Goal: Task Accomplishment & Management: Manage account settings

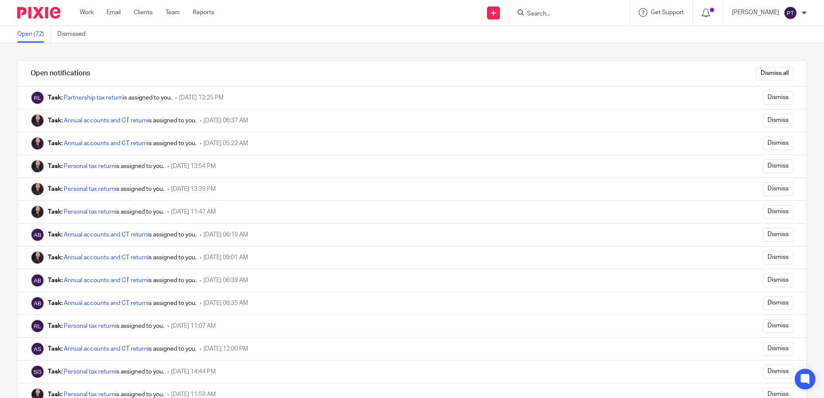
click at [41, 16] on img at bounding box center [38, 13] width 43 height 12
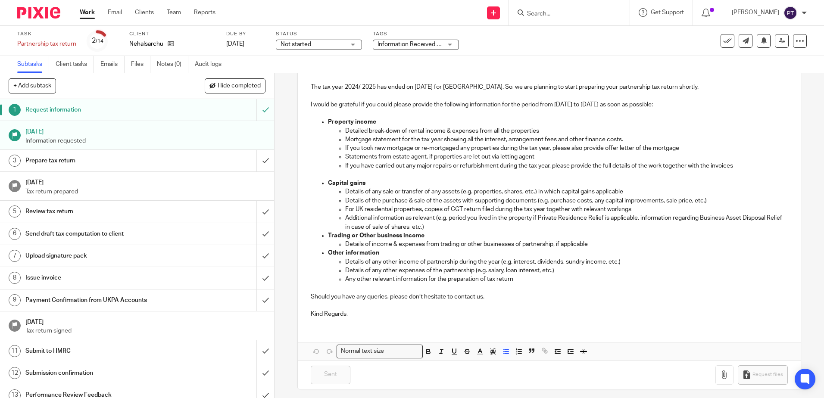
scroll to position [136, 0]
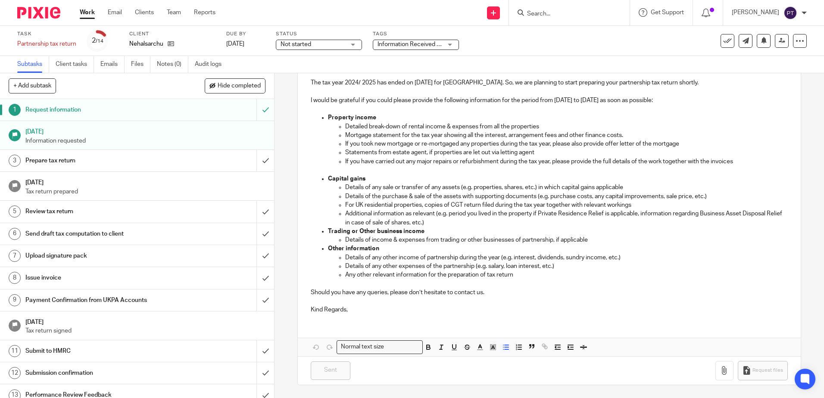
click at [30, 9] on img at bounding box center [38, 13] width 43 height 12
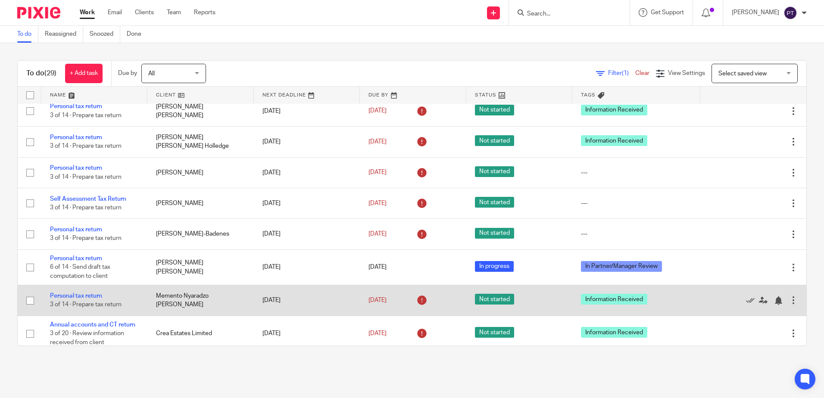
scroll to position [744, 0]
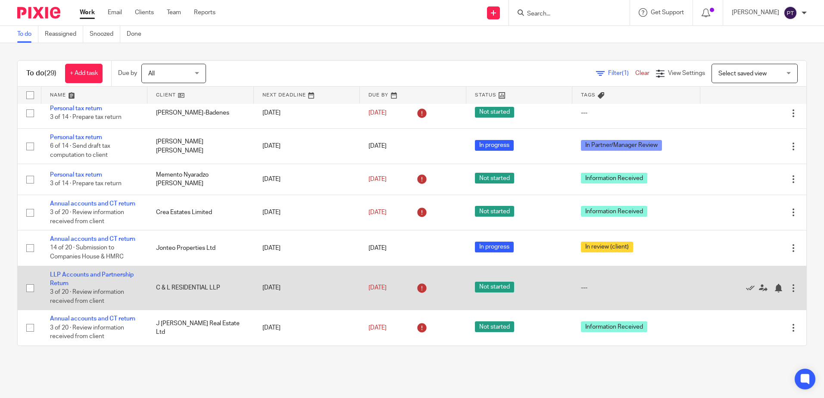
click at [54, 277] on link "LLP Accounts and Partnership Return" at bounding box center [92, 279] width 84 height 15
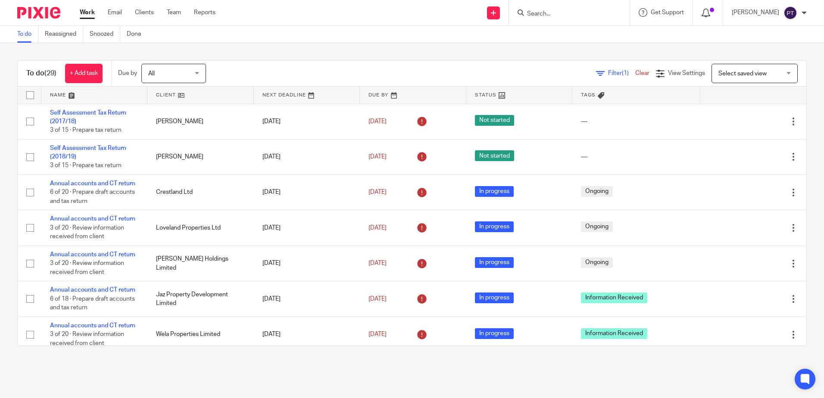
click at [709, 8] on div at bounding box center [707, 12] width 12 height 9
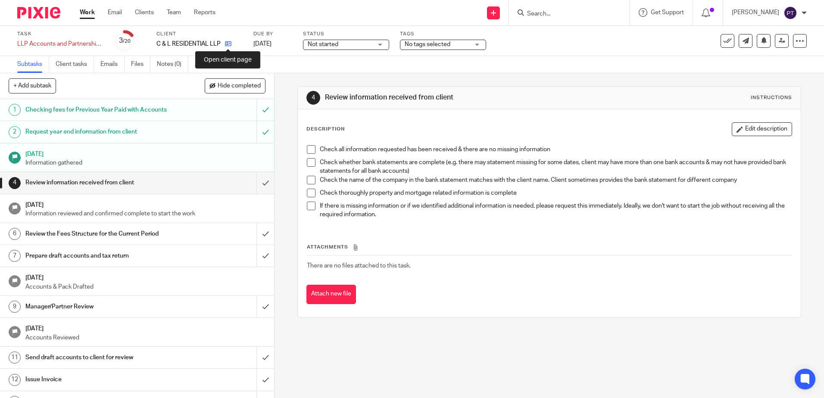
click at [228, 40] on icon at bounding box center [228, 43] width 6 height 6
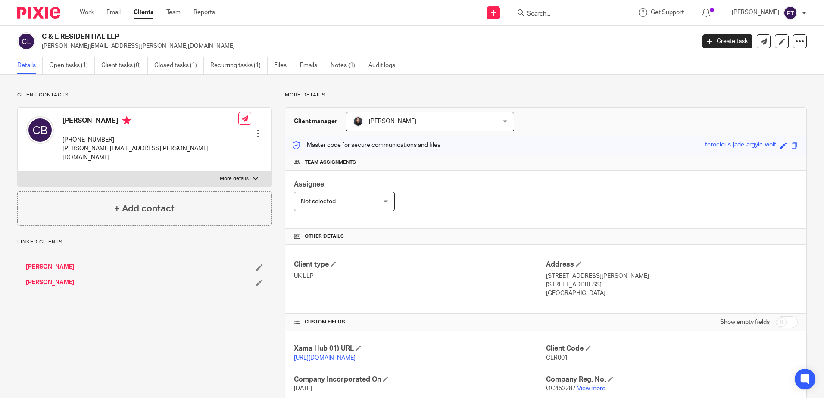
drag, startPoint x: 62, startPoint y: 121, endPoint x: 130, endPoint y: 124, distance: 67.7
click at [130, 124] on h4 "[PERSON_NAME]" at bounding box center [150, 121] width 176 height 11
copy h4 "Claud Ian Blackwood"
click at [501, 177] on div "Assignee Not selected Not selected Not selected Aarshika Awale Aayush Niraula A…" at bounding box center [545, 200] width 521 height 58
click at [81, 65] on link "Open tasks (1)" at bounding box center [72, 65] width 46 height 17
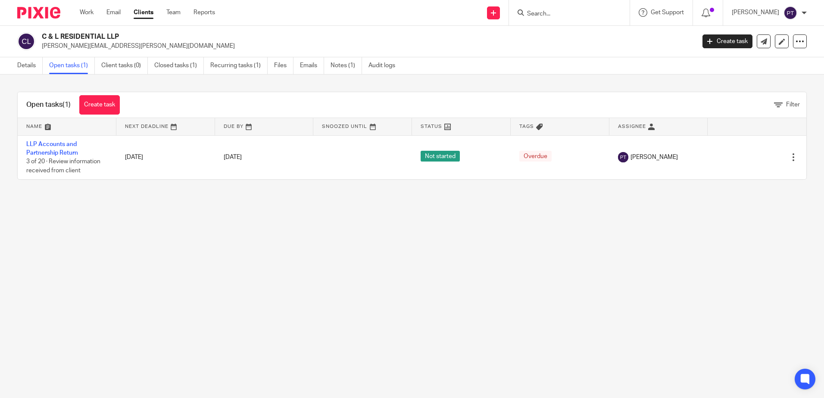
click at [37, 10] on img at bounding box center [38, 13] width 43 height 12
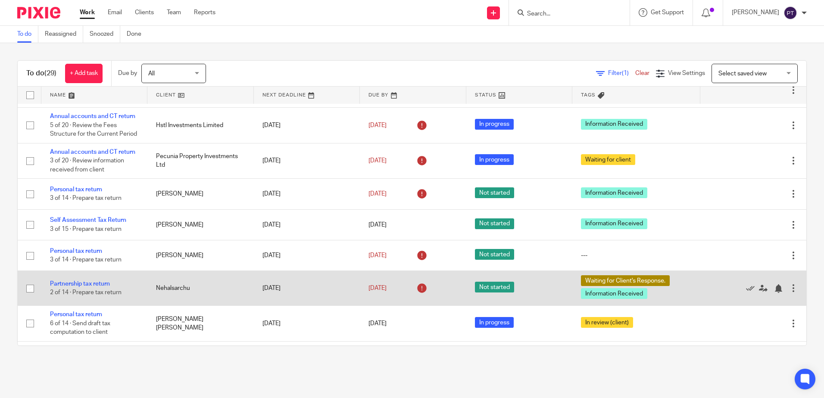
scroll to position [258, 0]
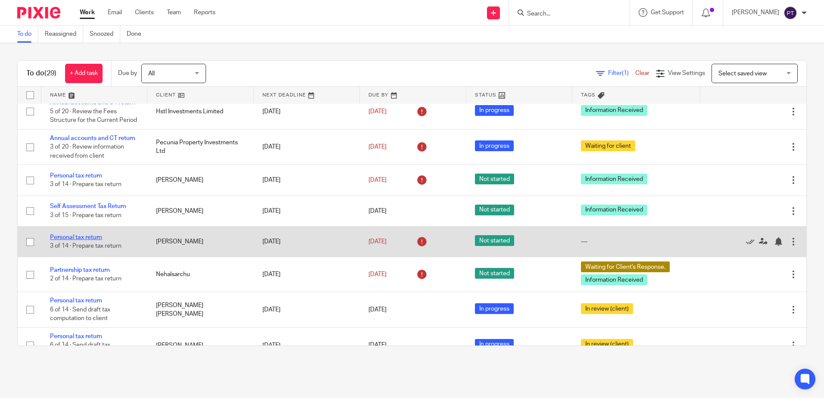
click at [75, 237] on link "Personal tax return" at bounding box center [76, 237] width 52 height 6
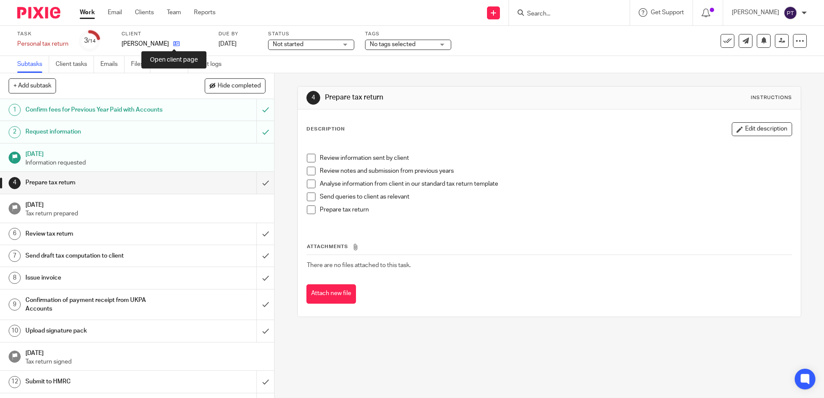
click at [177, 47] on icon at bounding box center [176, 43] width 6 height 6
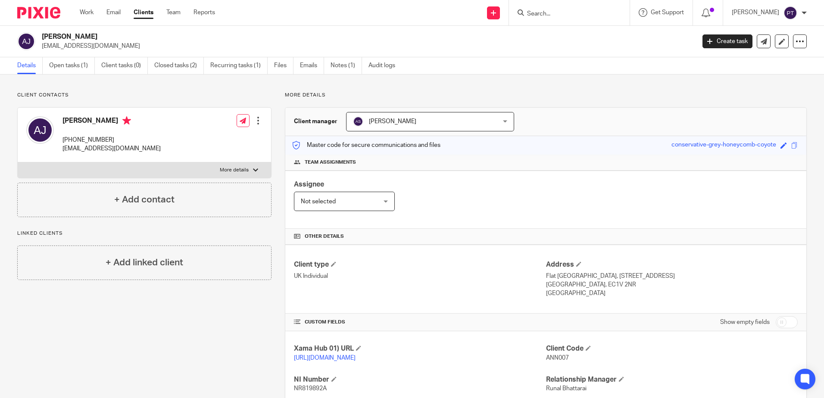
click at [544, 185] on div "Assignee Not selected Not selected Not selected [PERSON_NAME] [PERSON_NAME] [PE…" at bounding box center [545, 200] width 521 height 58
click at [593, 221] on div "Assignee Not selected Not selected Not selected [PERSON_NAME] [PERSON_NAME] [PE…" at bounding box center [545, 200] width 521 height 58
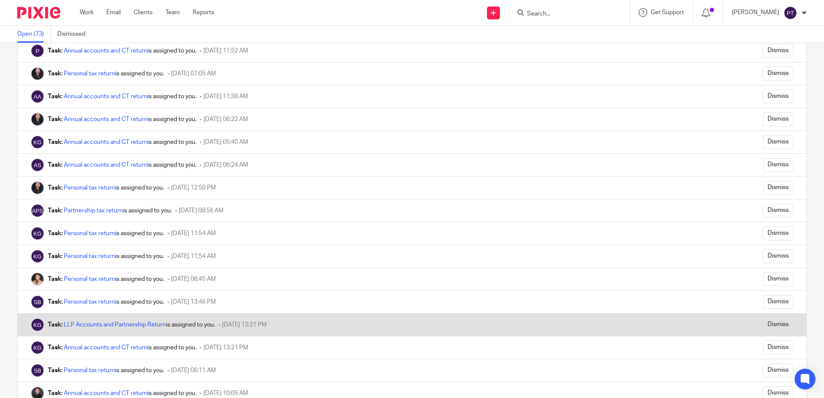
scroll to position [1372, 0]
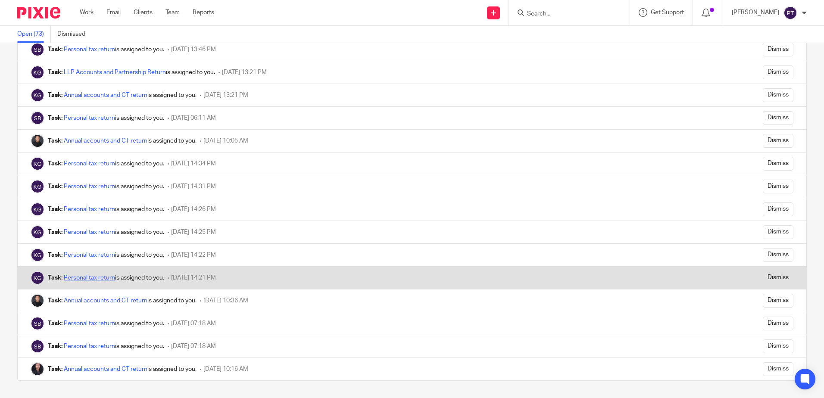
click at [94, 279] on link "Personal tax return" at bounding box center [89, 278] width 51 height 6
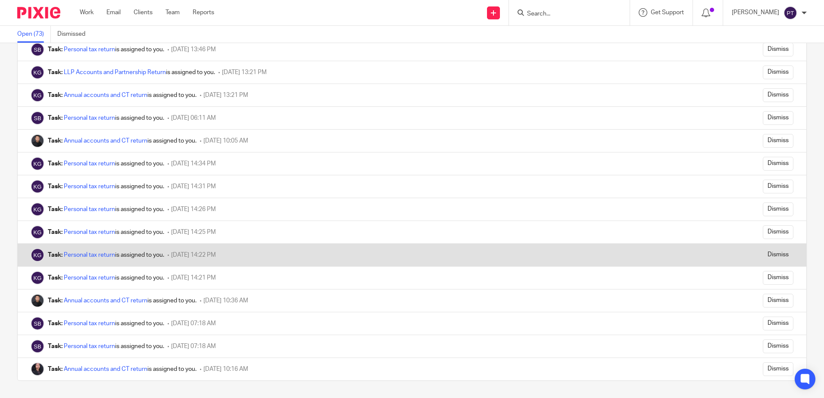
click at [84, 251] on div "Task: Personal tax return is assigned to you." at bounding box center [106, 255] width 116 height 9
click at [84, 254] on link "Personal tax return" at bounding box center [89, 255] width 51 height 6
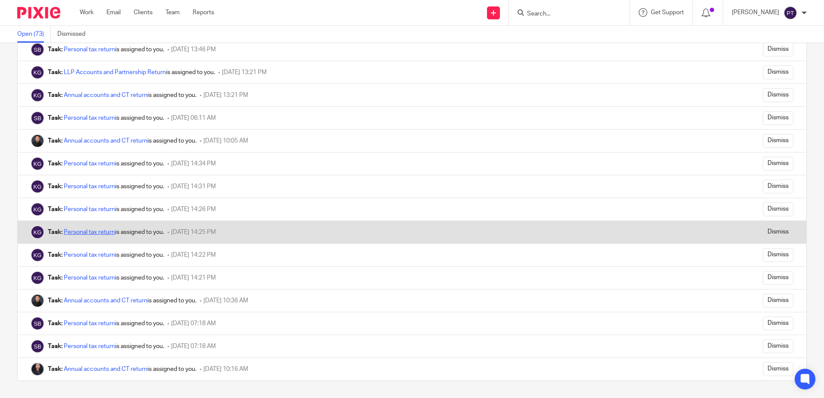
click at [84, 231] on link "Personal tax return" at bounding box center [89, 232] width 51 height 6
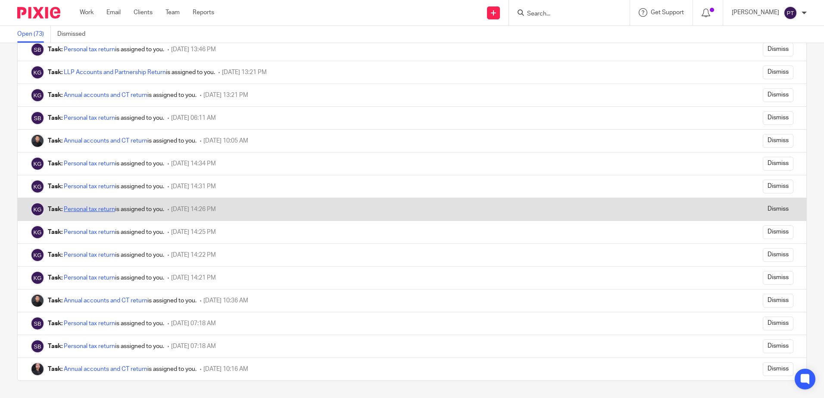
click at [81, 210] on link "Personal tax return" at bounding box center [89, 209] width 51 height 6
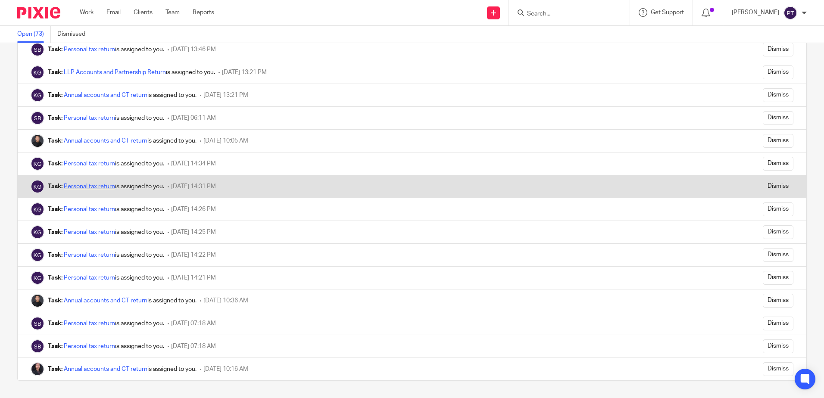
click at [82, 184] on link "Personal tax return" at bounding box center [89, 186] width 51 height 6
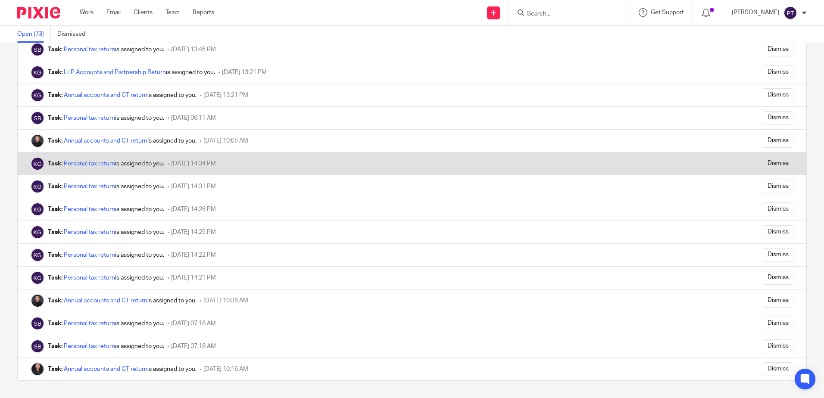
click at [87, 165] on link "Personal tax return" at bounding box center [89, 164] width 51 height 6
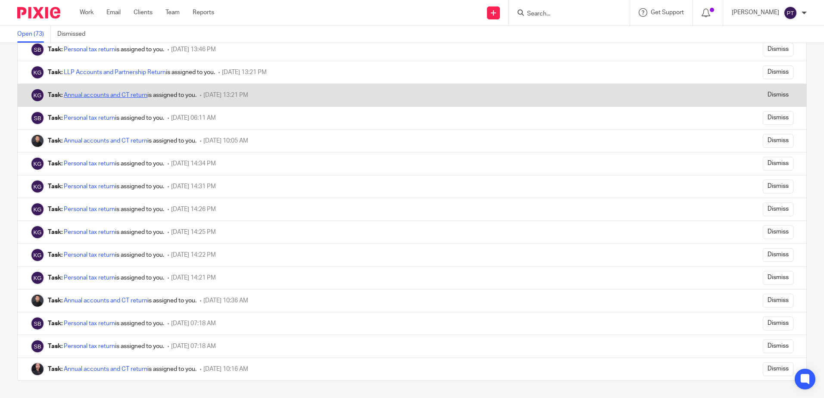
click at [77, 93] on link "Annual accounts and CT return" at bounding box center [106, 95] width 84 height 6
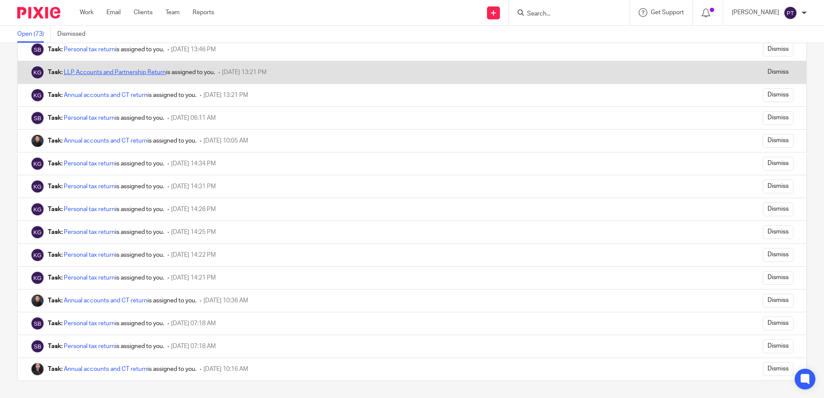
click at [88, 73] on link "LLP Accounts and Partnership Return" at bounding box center [115, 72] width 102 height 6
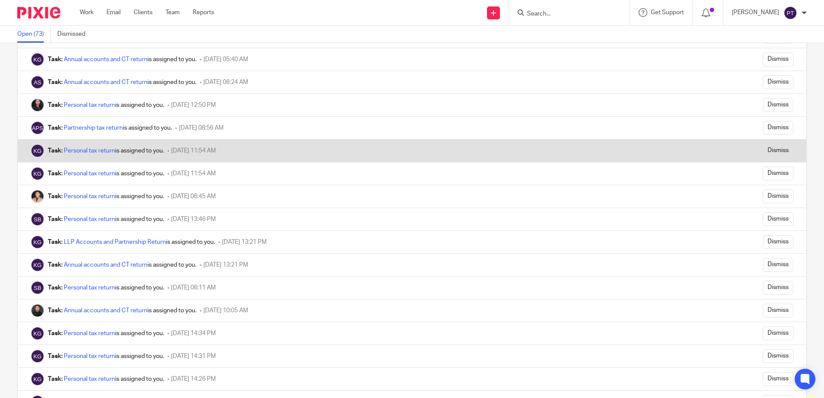
scroll to position [1200, 0]
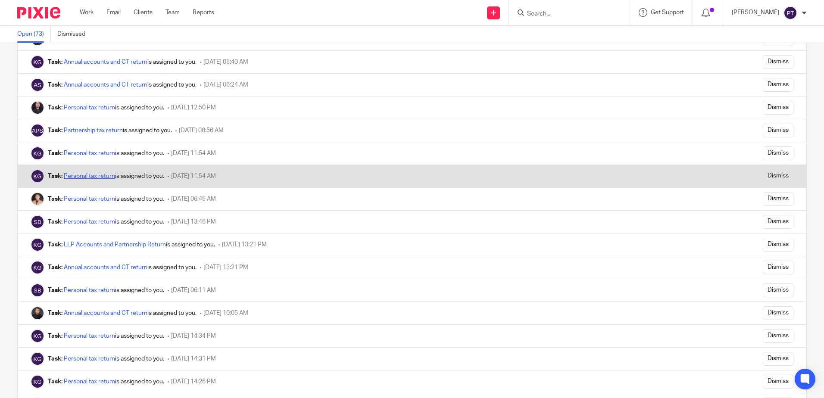
click at [79, 175] on link "Personal tax return" at bounding box center [89, 176] width 51 height 6
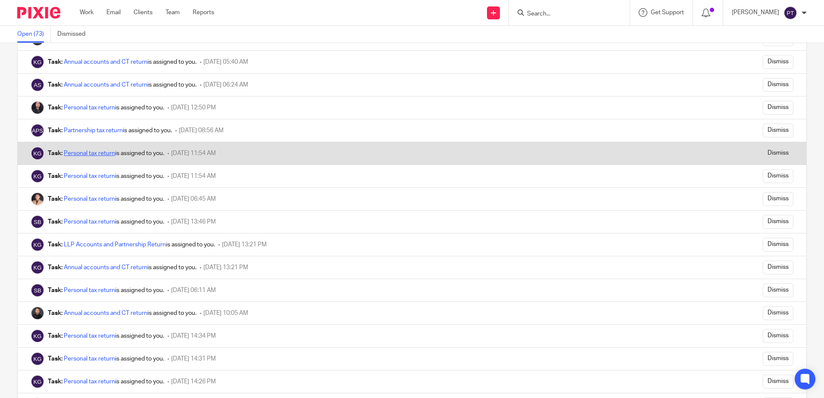
click at [81, 155] on link "Personal tax return" at bounding box center [89, 153] width 51 height 6
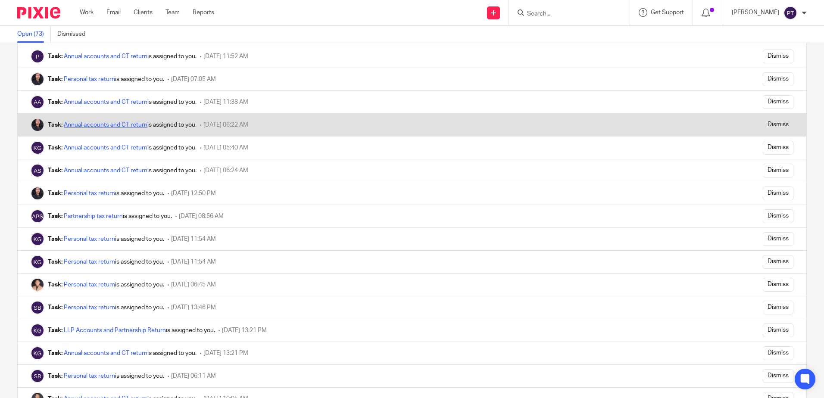
scroll to position [1114, 0]
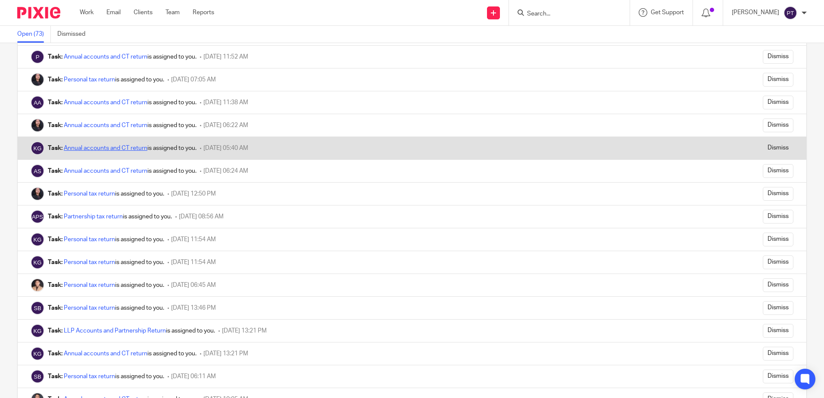
click at [95, 148] on link "Annual accounts and CT return" at bounding box center [106, 148] width 84 height 6
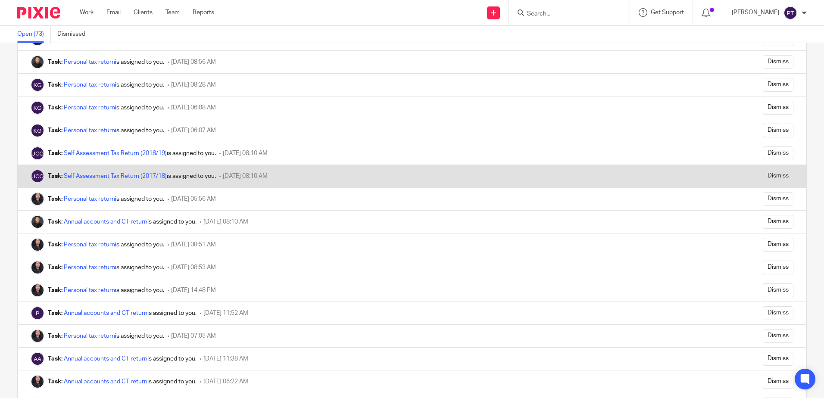
scroll to position [812, 0]
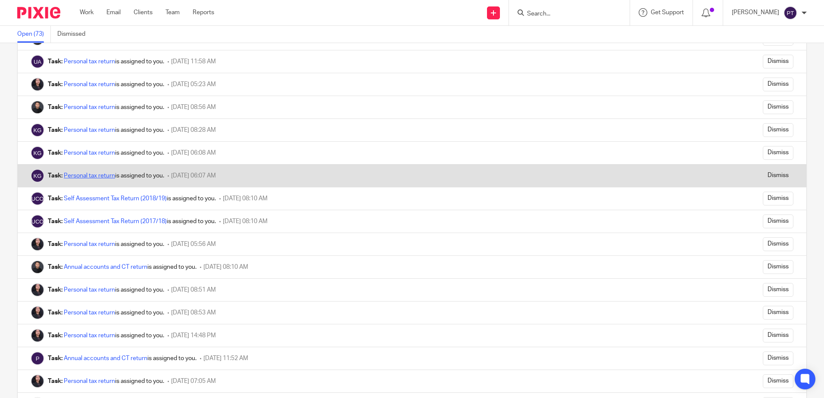
click at [88, 173] on link "Personal tax return" at bounding box center [89, 176] width 51 height 6
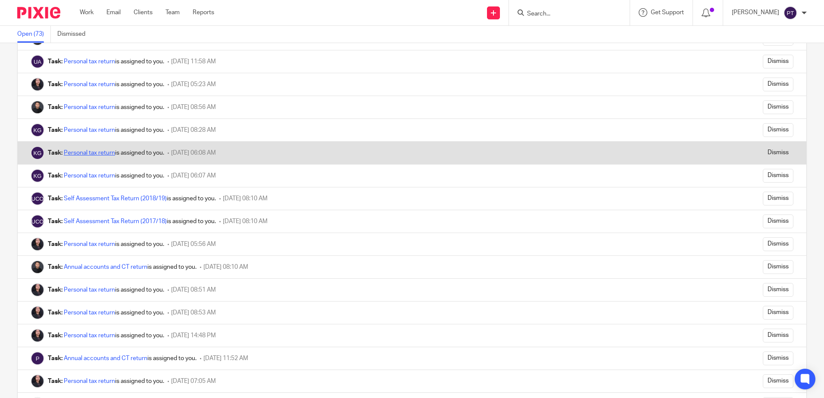
click at [91, 155] on link "Personal tax return" at bounding box center [89, 153] width 51 height 6
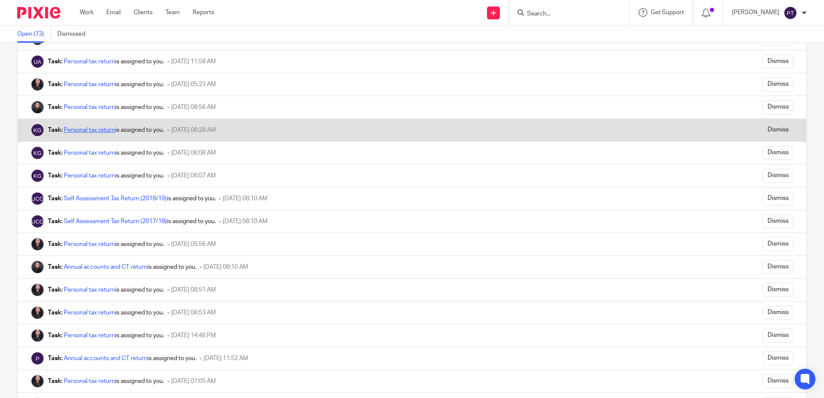
click at [95, 129] on link "Personal tax return" at bounding box center [89, 130] width 51 height 6
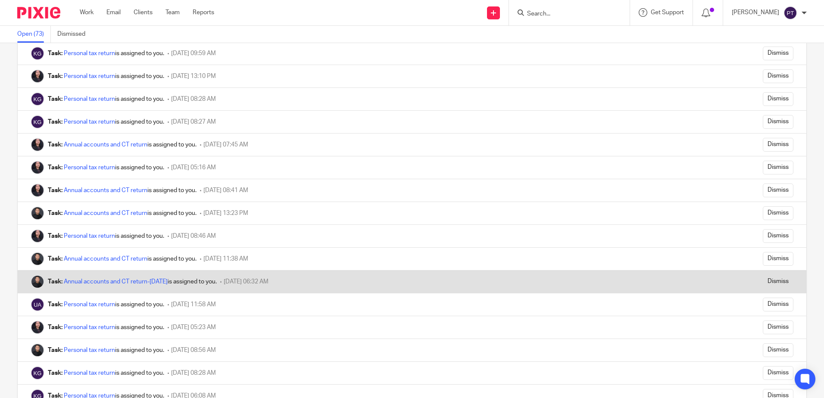
scroll to position [554, 0]
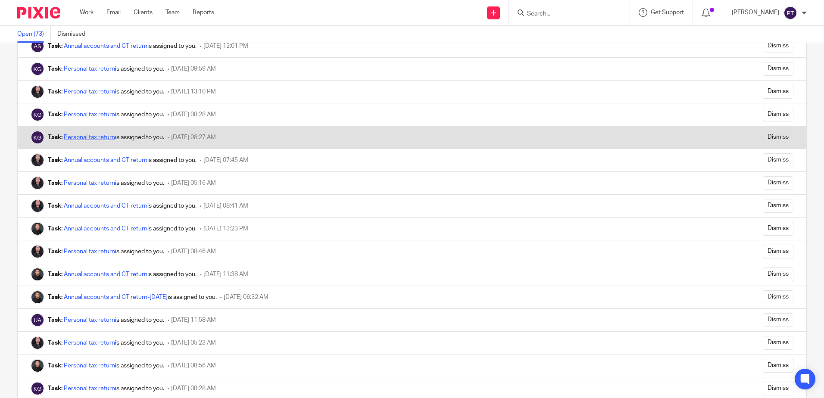
click at [86, 138] on link "Personal tax return" at bounding box center [89, 137] width 51 height 6
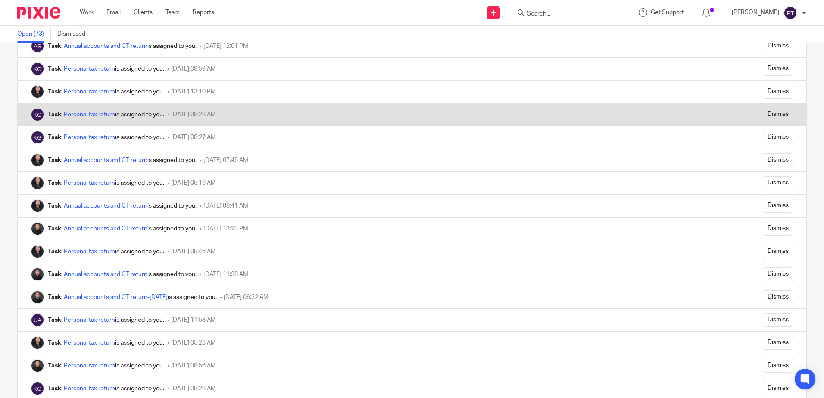
click at [86, 115] on link "Personal tax return" at bounding box center [89, 115] width 51 height 6
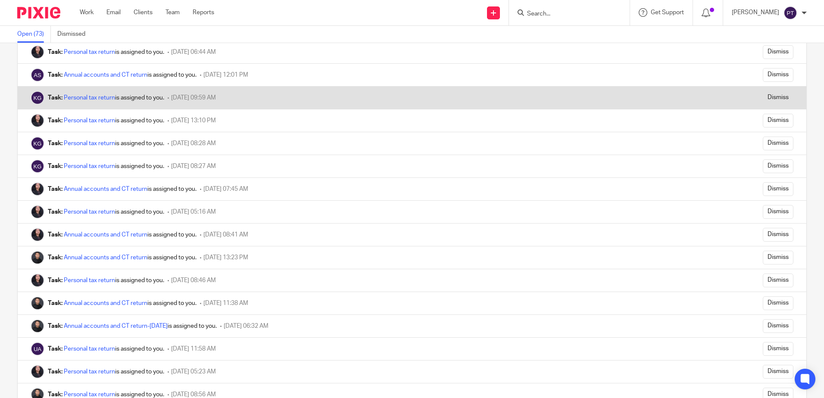
scroll to position [511, 0]
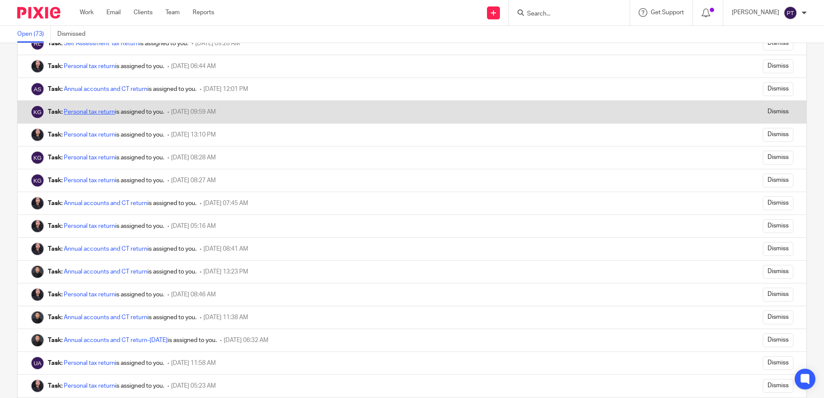
click at [83, 111] on link "Personal tax return" at bounding box center [89, 112] width 51 height 6
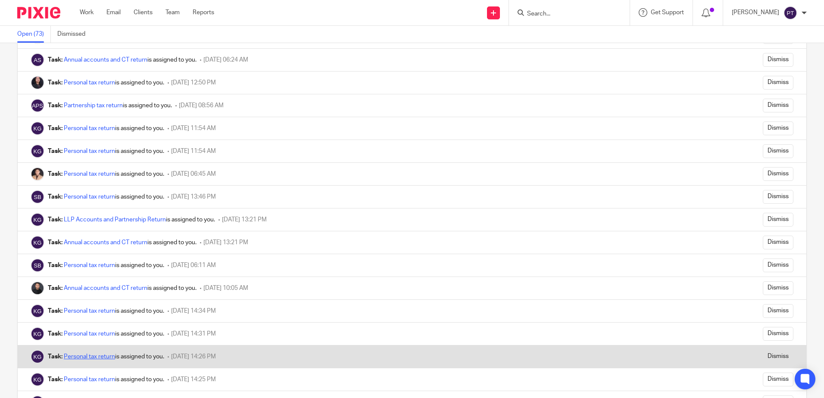
scroll to position [1335, 0]
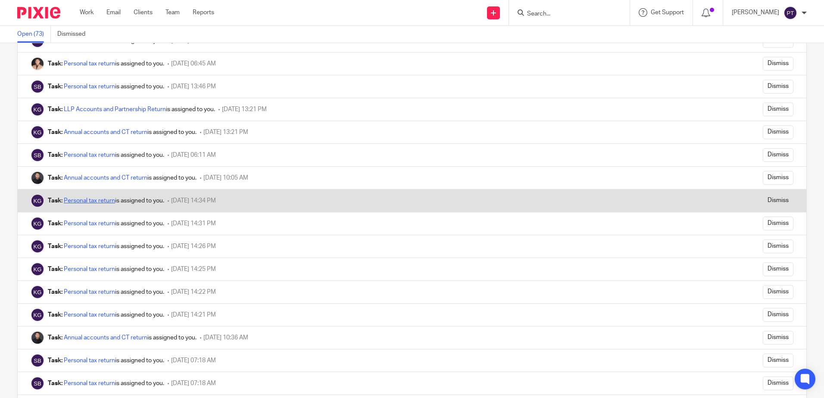
click at [85, 201] on link "Personal tax return" at bounding box center [89, 201] width 51 height 6
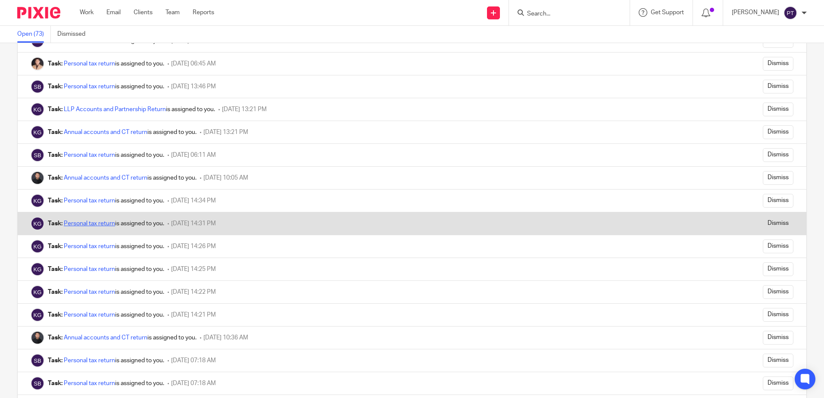
click at [78, 223] on link "Personal tax return" at bounding box center [89, 224] width 51 height 6
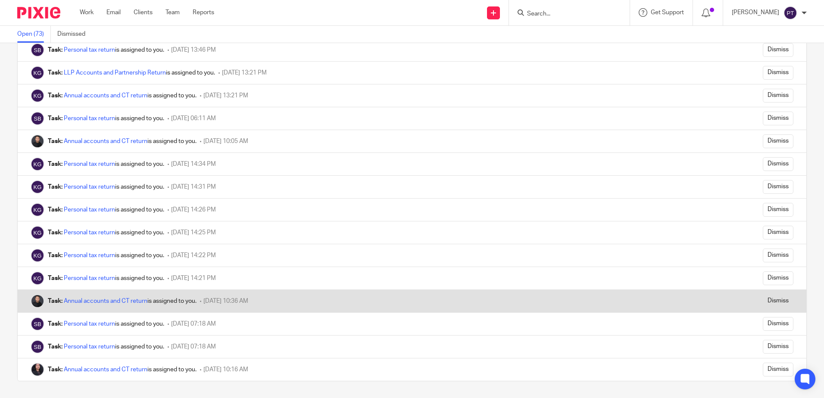
scroll to position [1372, 0]
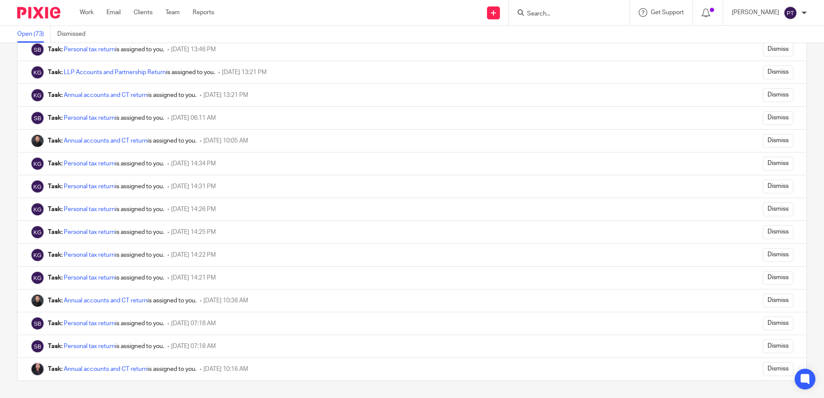
click at [43, 15] on img at bounding box center [38, 13] width 43 height 12
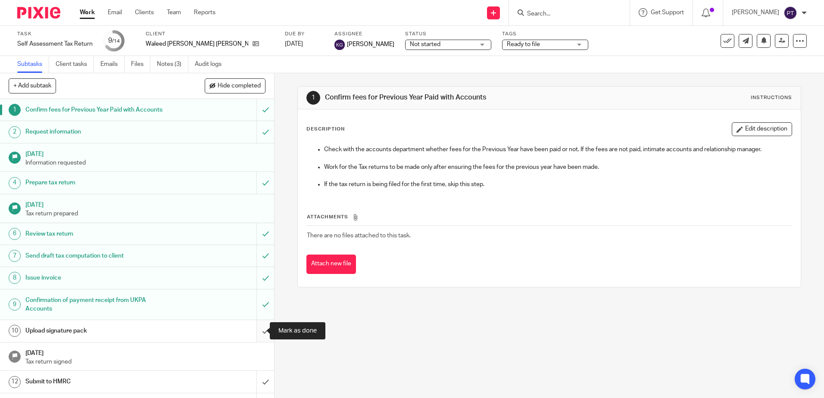
click at [255, 337] on input "submit" at bounding box center [137, 331] width 274 height 22
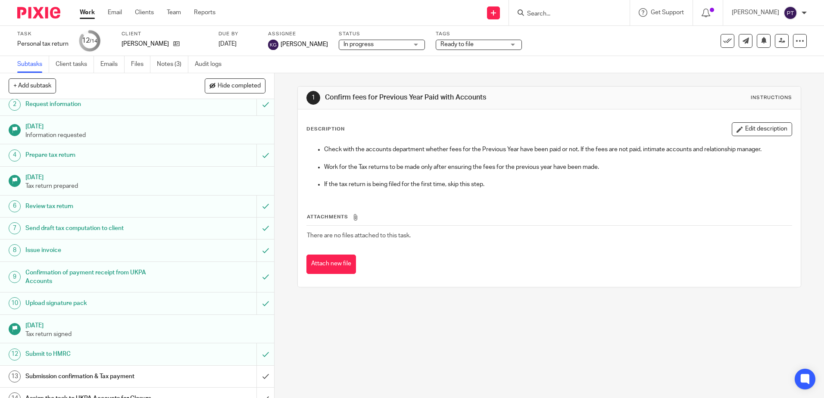
scroll to position [39, 0]
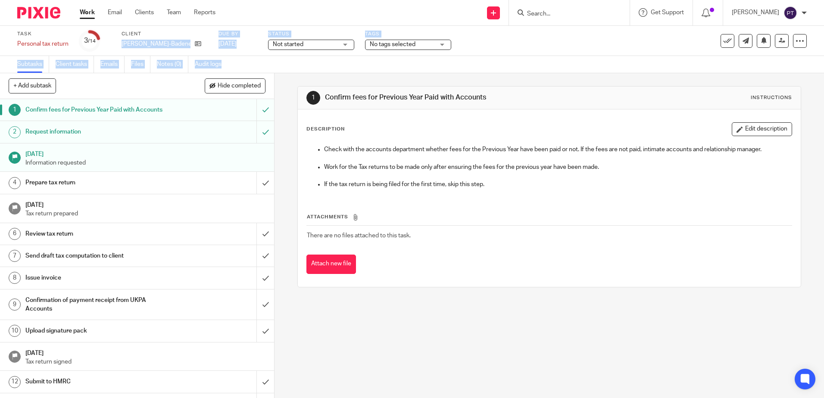
drag, startPoint x: 121, startPoint y: 44, endPoint x: 240, endPoint y: 57, distance: 120.0
click at [240, 57] on div "Task Personal tax return Save Personal tax return 3 /14 Client [PERSON_NAME]-[G…" at bounding box center [412, 49] width 824 height 47
drag, startPoint x: 240, startPoint y: 57, endPoint x: 184, endPoint y: 44, distance: 57.5
click at [190, 46] on p "[PERSON_NAME]-Badenes" at bounding box center [155, 44] width 69 height 9
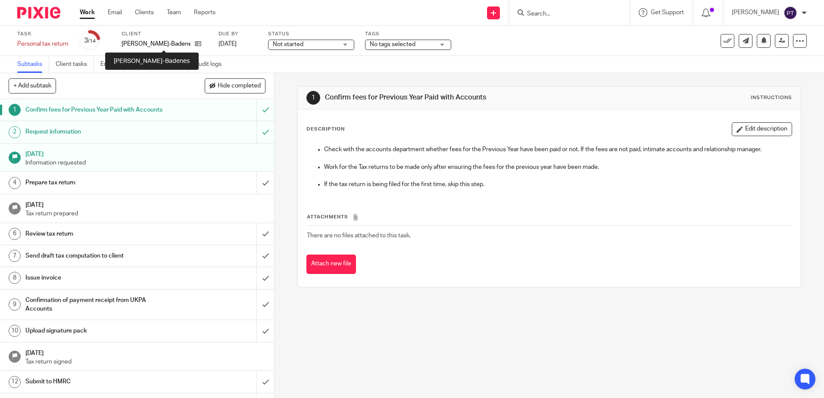
click at [124, 42] on p "[PERSON_NAME]-Badenes" at bounding box center [155, 44] width 69 height 9
drag, startPoint x: 122, startPoint y: 44, endPoint x: 129, endPoint y: 44, distance: 7.4
click at [129, 44] on p "[PERSON_NAME]-Badenes" at bounding box center [155, 44] width 69 height 9
drag, startPoint x: 129, startPoint y: 44, endPoint x: 124, endPoint y: 44, distance: 5.2
click at [120, 44] on div "Task Personal tax return Save Personal tax return 3 /14 Client [PERSON_NAME]-[G…" at bounding box center [346, 41] width 658 height 21
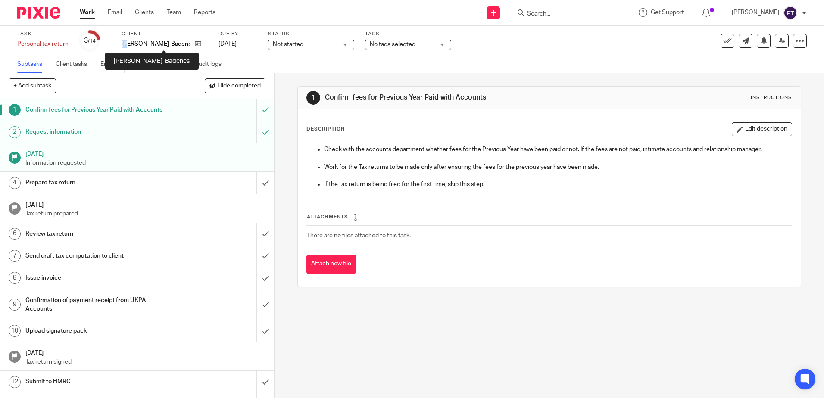
click at [121, 44] on p "[PERSON_NAME]-Badenes" at bounding box center [155, 44] width 69 height 9
drag, startPoint x: 121, startPoint y: 44, endPoint x: 214, endPoint y: 49, distance: 92.3
click at [208, 49] on div "Client Danielle Rowena Hayward-Badenes" at bounding box center [164, 41] width 86 height 21
drag, startPoint x: 121, startPoint y: 41, endPoint x: 168, endPoint y: 41, distance: 46.5
click at [168, 41] on div "Annalisa Jeffries" at bounding box center [164, 44] width 86 height 9
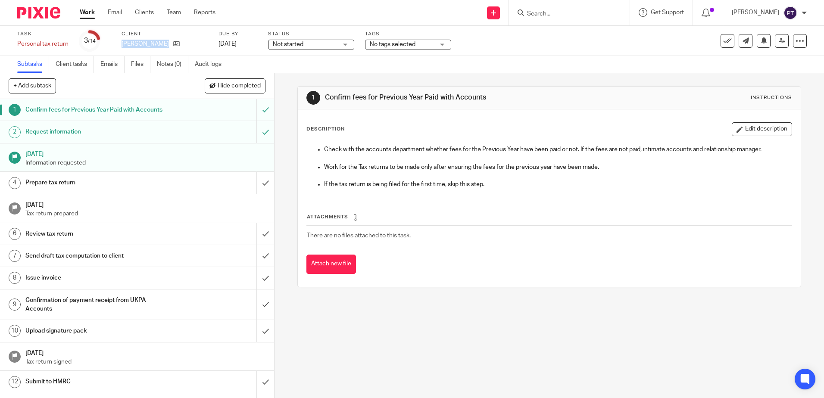
copy div "Annalisa Jeffries"
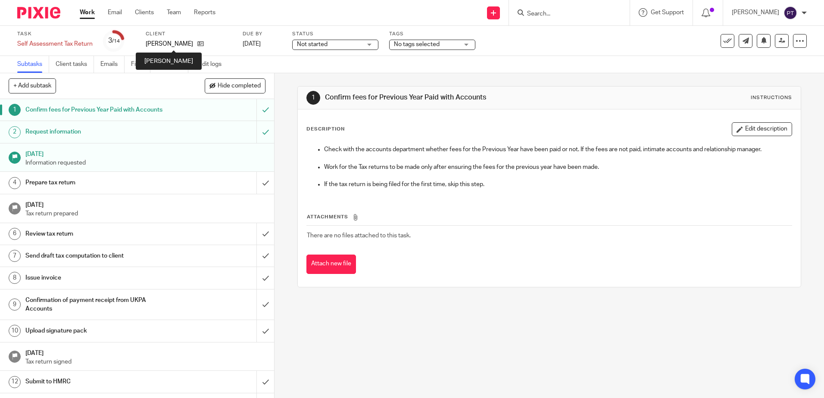
drag, startPoint x: 146, startPoint y: 44, endPoint x: 201, endPoint y: 48, distance: 55.3
click at [193, 48] on p "Claud Ian Blackwood" at bounding box center [169, 44] width 47 height 9
copy p "Claud Ian Blackwood"
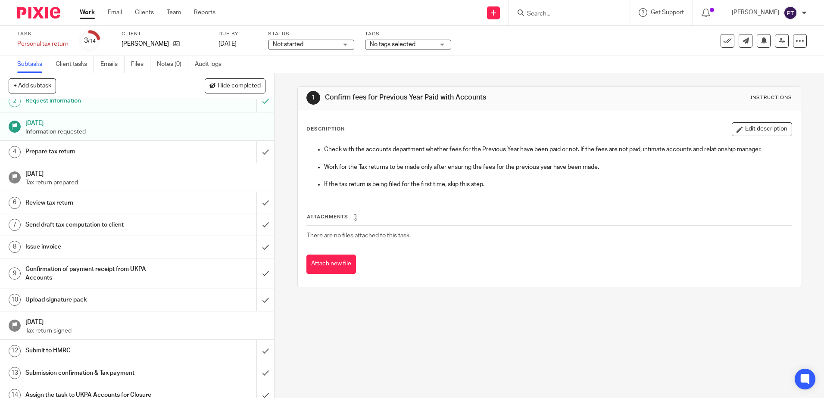
scroll to position [39, 0]
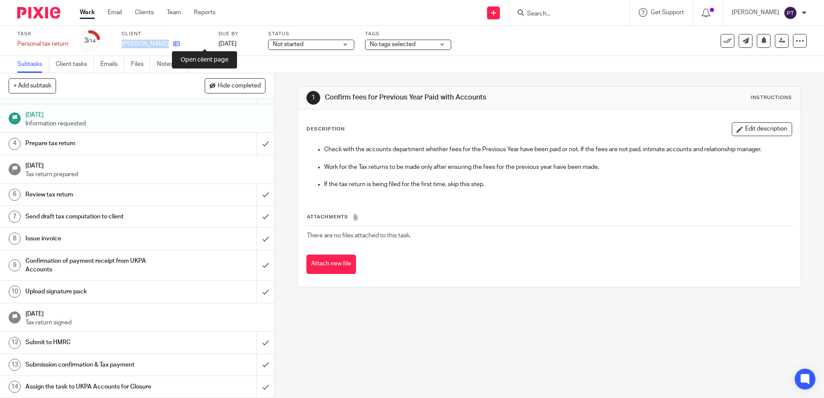
drag, startPoint x: 121, startPoint y: 43, endPoint x: 202, endPoint y: 46, distance: 80.6
click at [202, 46] on div "[PERSON_NAME]" at bounding box center [164, 44] width 86 height 9
copy div "[PERSON_NAME]"
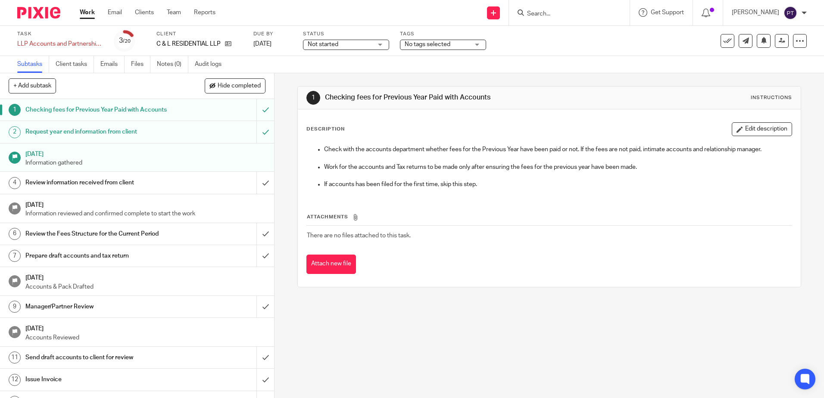
click at [157, 47] on p "C & L RESIDENTIAL LLP" at bounding box center [188, 44] width 64 height 9
drag, startPoint x: 156, startPoint y: 44, endPoint x: 223, endPoint y: 43, distance: 66.8
click at [223, 43] on div "Task LLP Accounts and Partnership Return Save LLP Accounts and Partnership Retu…" at bounding box center [346, 41] width 658 height 21
copy div "C & L RESIDENTIAL LLP"
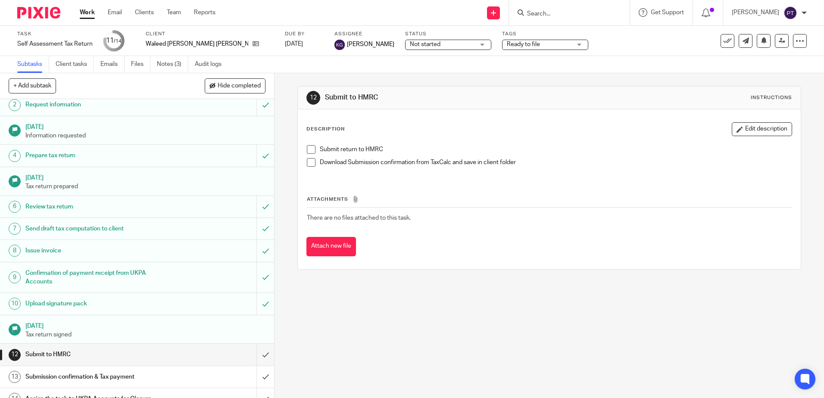
scroll to position [39, 0]
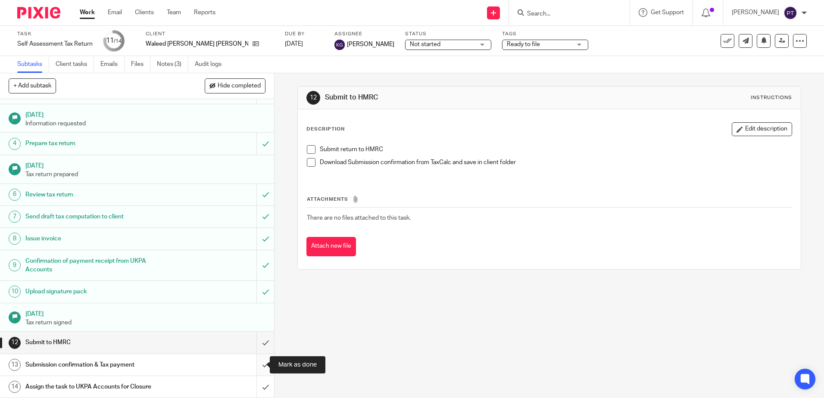
click at [253, 362] on input "submit" at bounding box center [137, 365] width 274 height 22
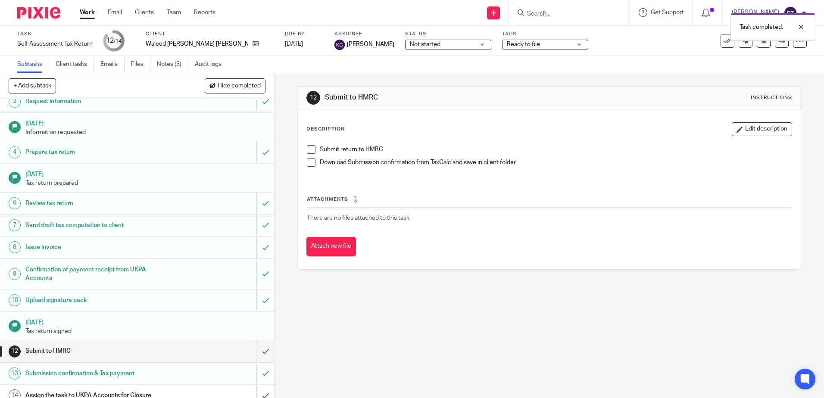
scroll to position [39, 0]
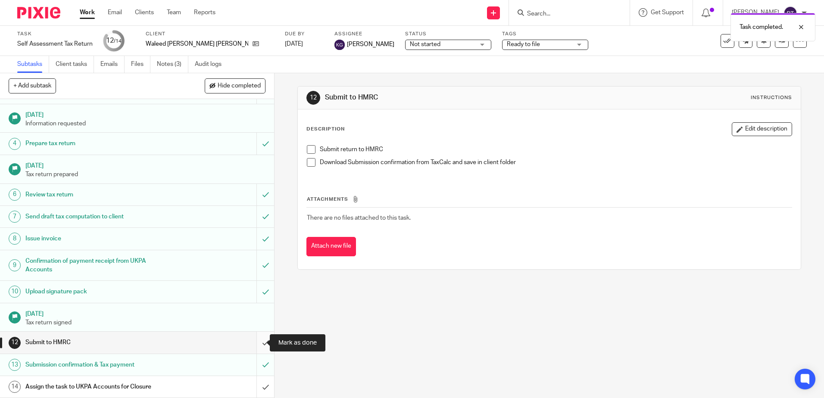
click at [257, 345] on input "submit" at bounding box center [137, 343] width 274 height 22
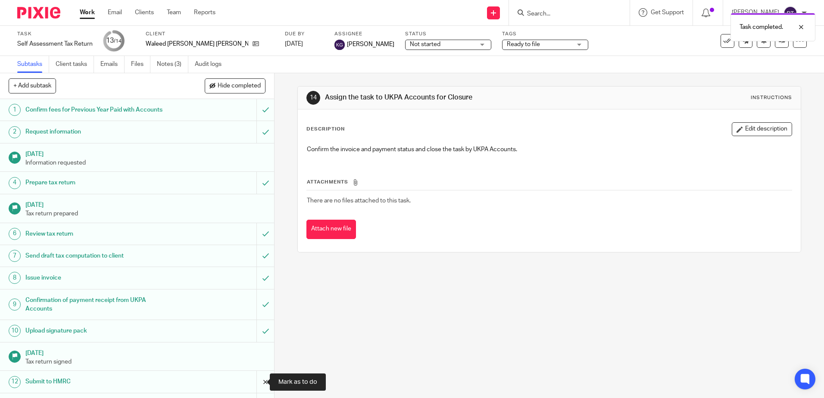
click at [258, 384] on input "submit" at bounding box center [137, 382] width 274 height 22
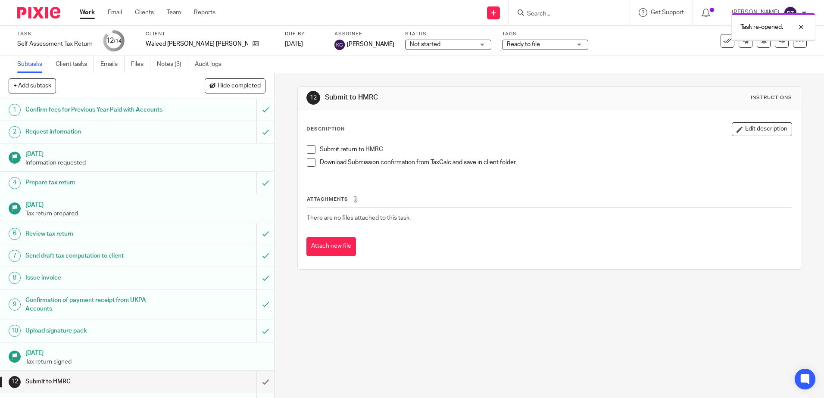
scroll to position [39, 0]
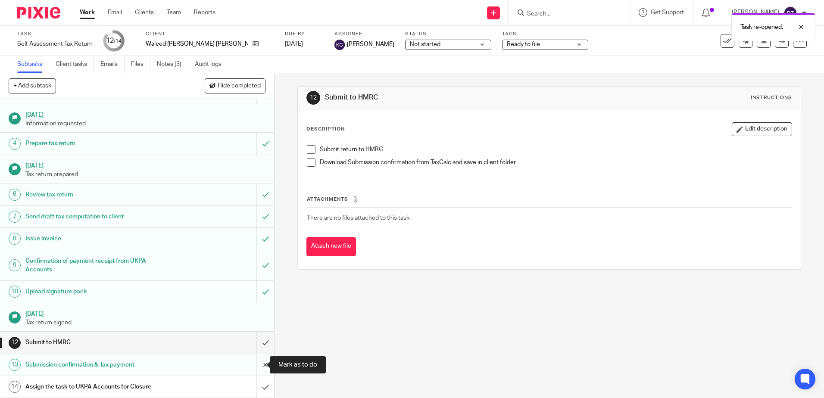
click at [256, 366] on input "submit" at bounding box center [137, 365] width 274 height 22
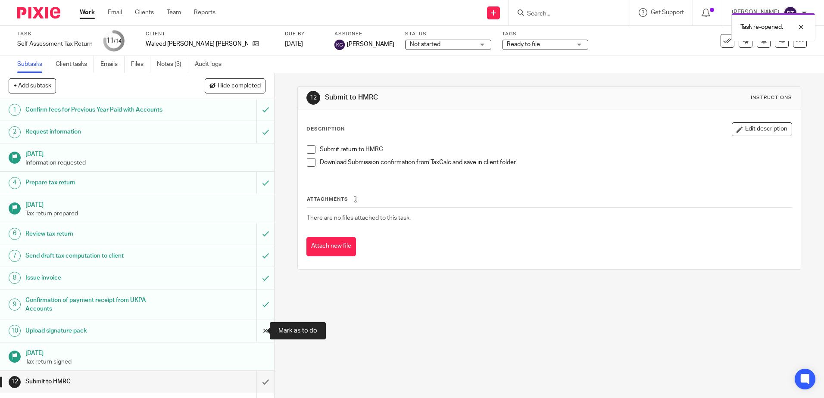
click at [258, 331] on input "submit" at bounding box center [137, 331] width 274 height 22
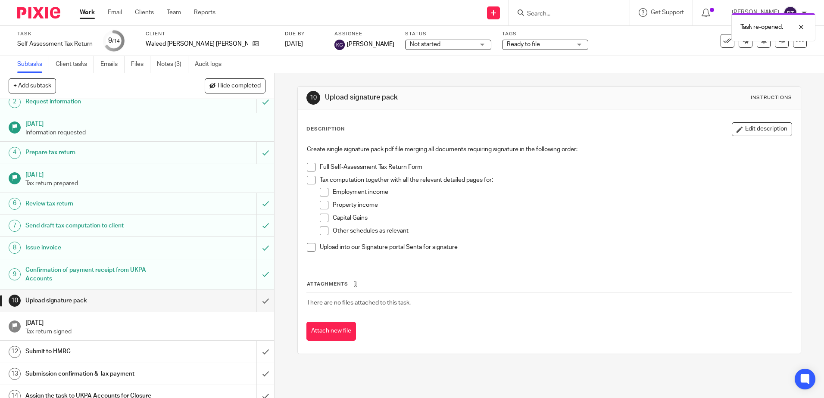
scroll to position [39, 0]
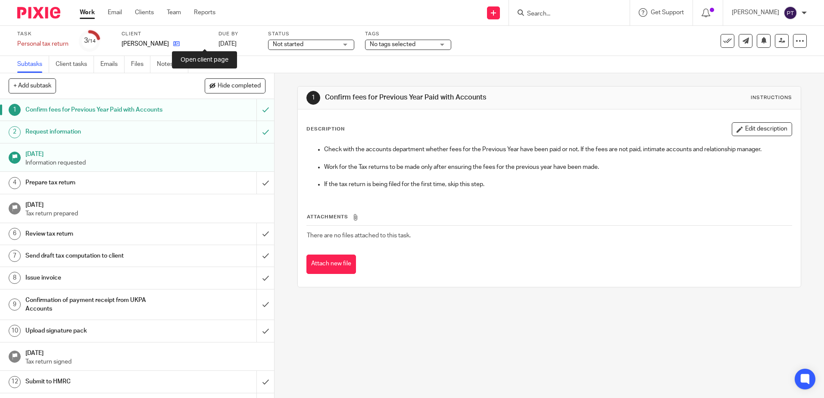
click at [180, 45] on icon at bounding box center [176, 43] width 6 height 6
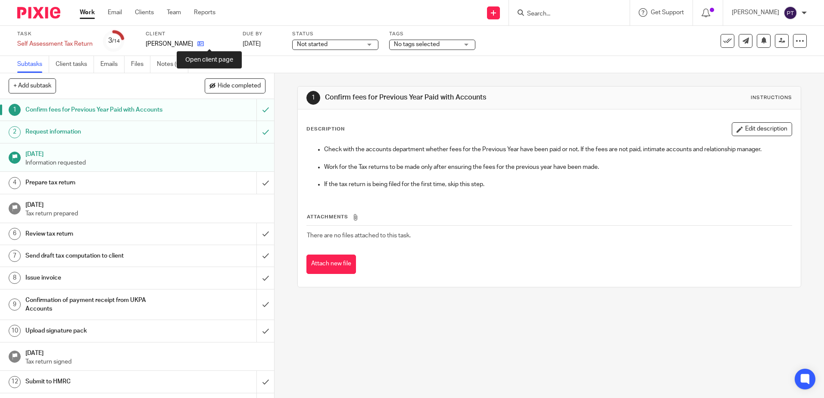
click at [204, 41] on icon at bounding box center [200, 43] width 6 height 6
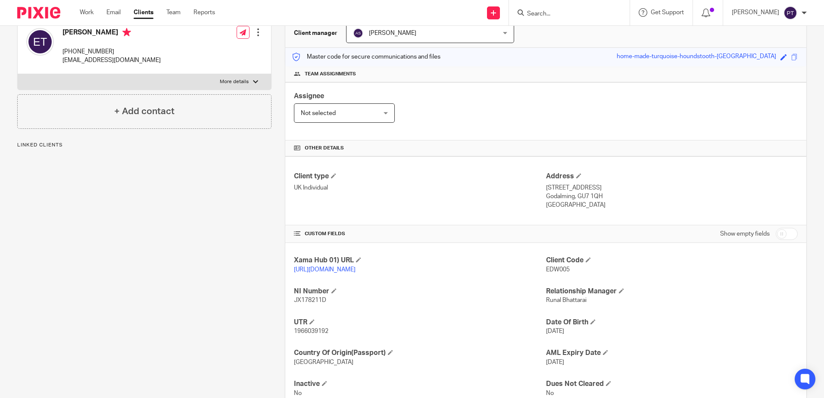
scroll to position [118, 0]
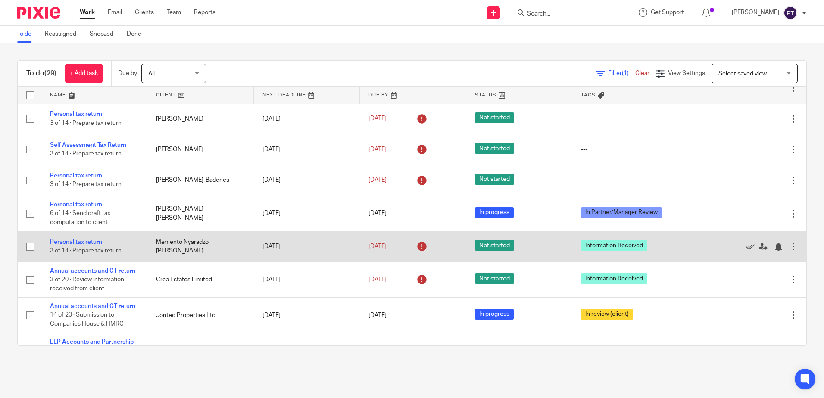
scroll to position [744, 0]
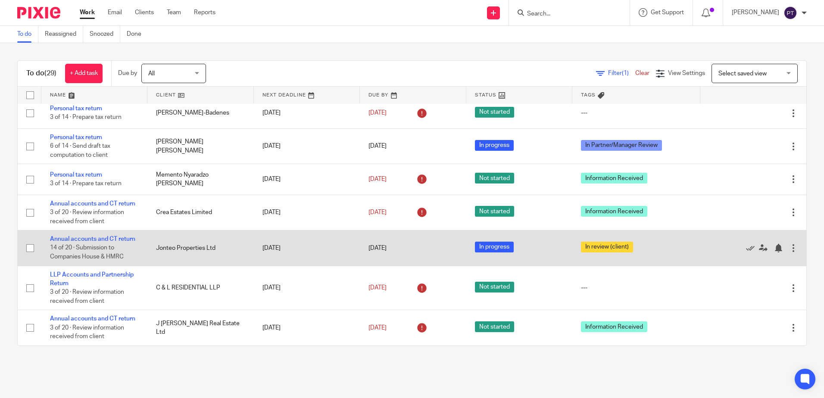
click at [49, 241] on td "Annual accounts and CT return 14 of 20 · Submission to Companies House & HMRC" at bounding box center [94, 247] width 106 height 35
click at [56, 240] on link "Annual accounts and CT return" at bounding box center [92, 239] width 85 height 6
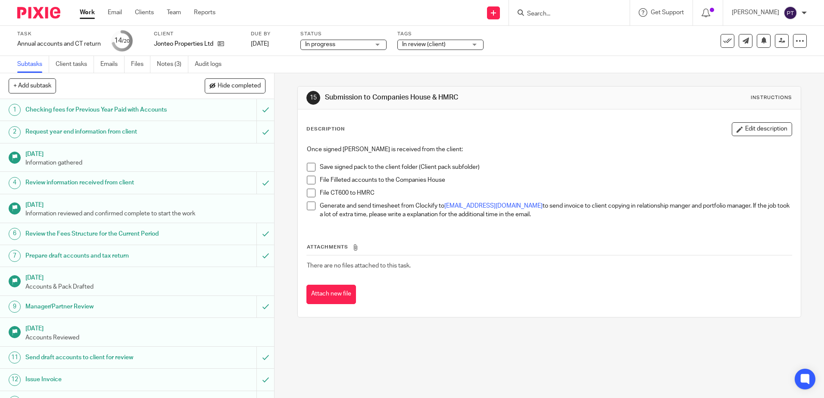
scroll to position [185, 0]
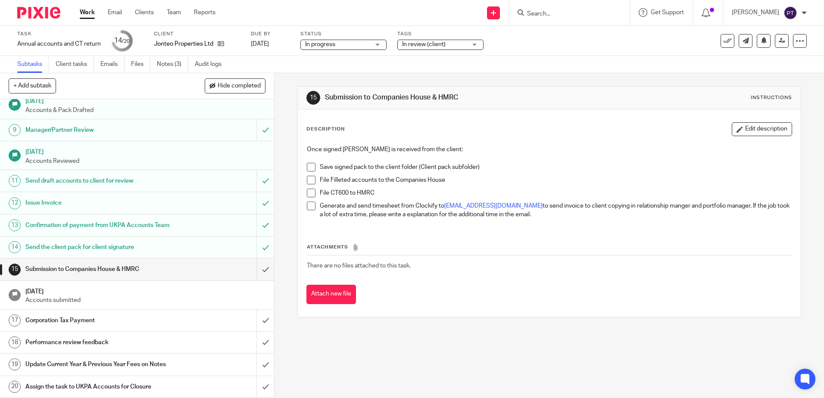
click at [431, 41] on span "In review (client)" at bounding box center [434, 44] width 65 height 9
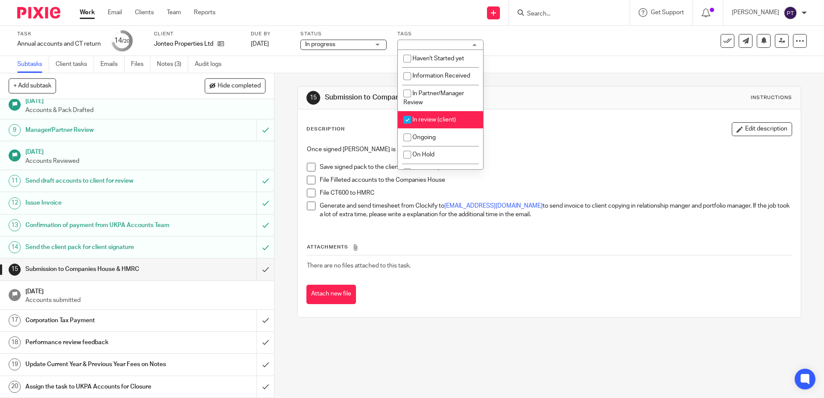
click at [426, 127] on li "In review (client)" at bounding box center [440, 120] width 85 height 18
checkbox input "false"
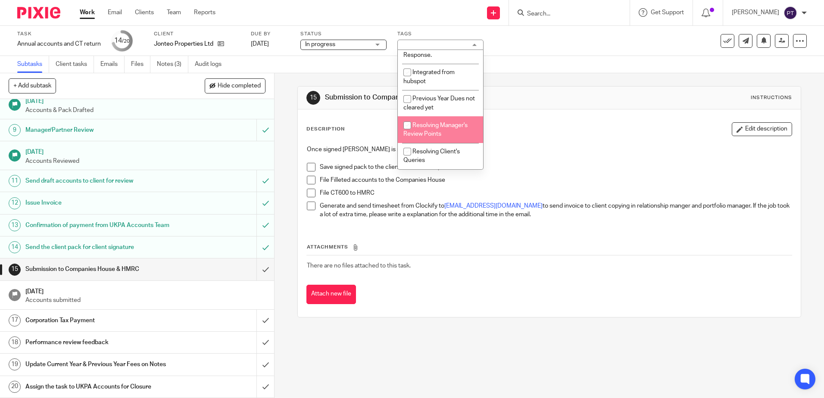
scroll to position [0, 0]
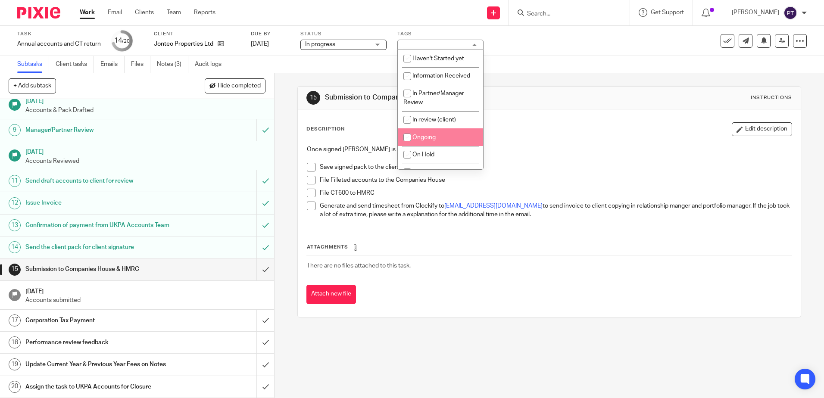
click at [434, 133] on li "Ongoing" at bounding box center [440, 137] width 85 height 18
checkbox input "true"
click at [579, 149] on p "Once signed pack is received from the client:" at bounding box center [549, 149] width 484 height 9
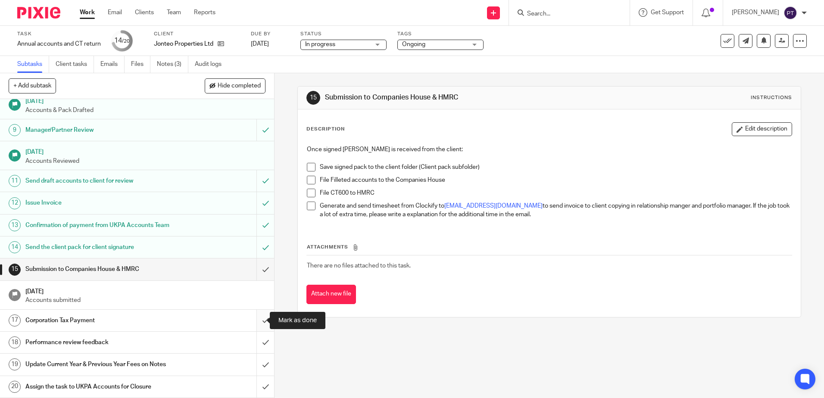
click at [255, 320] on input "submit" at bounding box center [137, 321] width 274 height 22
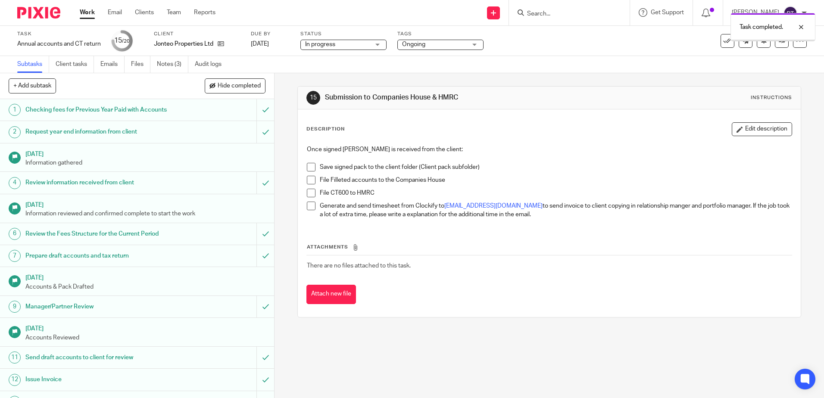
scroll to position [185, 0]
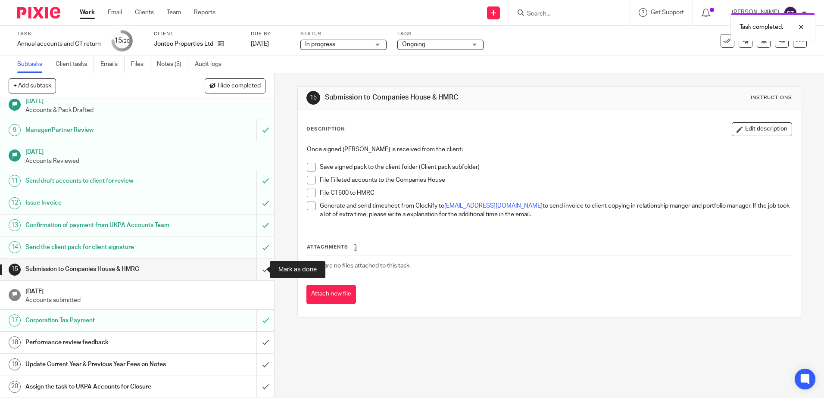
click at [258, 267] on input "submit" at bounding box center [137, 269] width 274 height 22
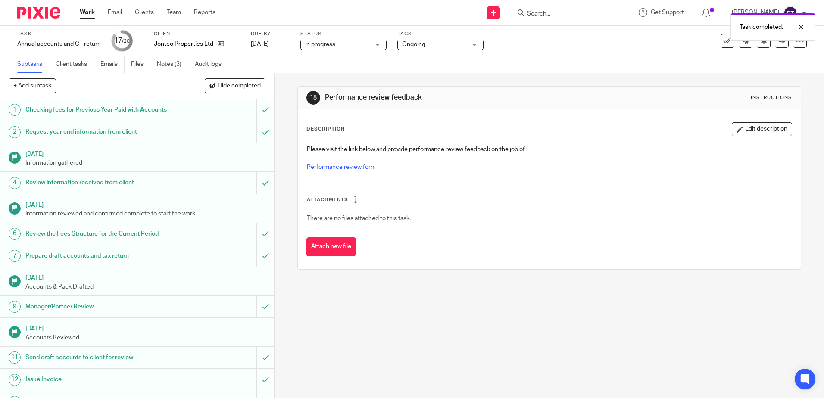
scroll to position [185, 0]
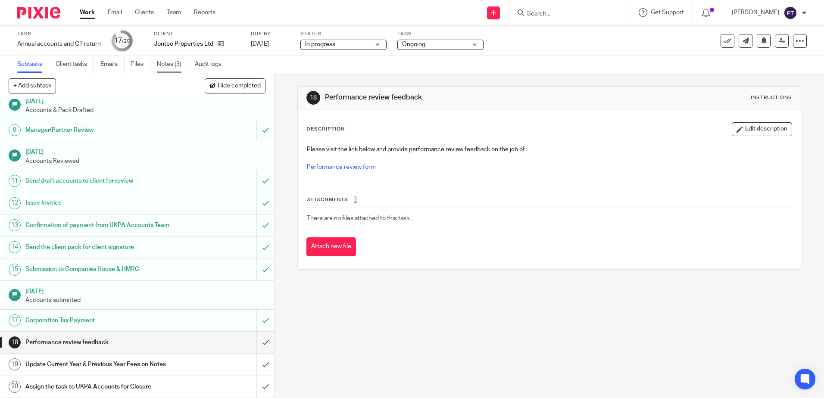
click at [162, 65] on link "Notes (3)" at bounding box center [172, 64] width 31 height 17
click at [257, 366] on input "submit" at bounding box center [137, 365] width 274 height 22
click at [559, 302] on div "18 Performance review feedback Instructions Description Edit description Please…" at bounding box center [548, 235] width 549 height 325
click at [353, 169] on link "Performance review form" at bounding box center [341, 167] width 69 height 6
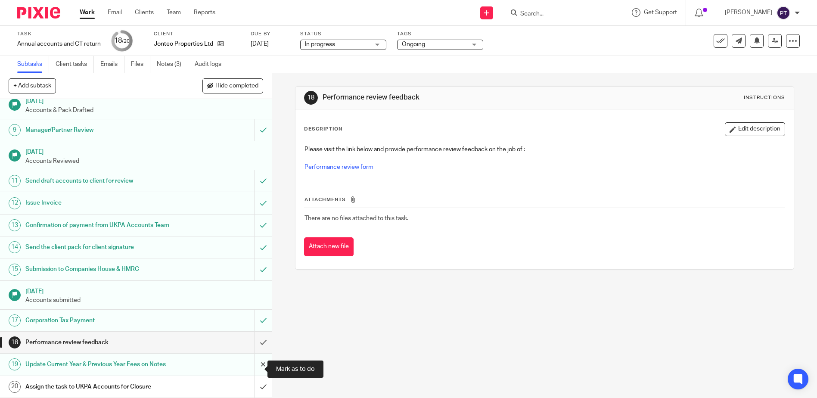
click at [256, 375] on input "submit" at bounding box center [136, 365] width 272 height 22
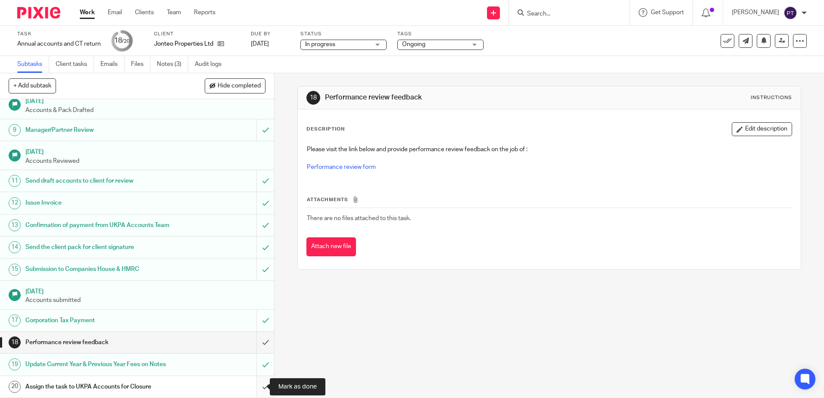
click at [255, 395] on input "submit" at bounding box center [137, 387] width 274 height 22
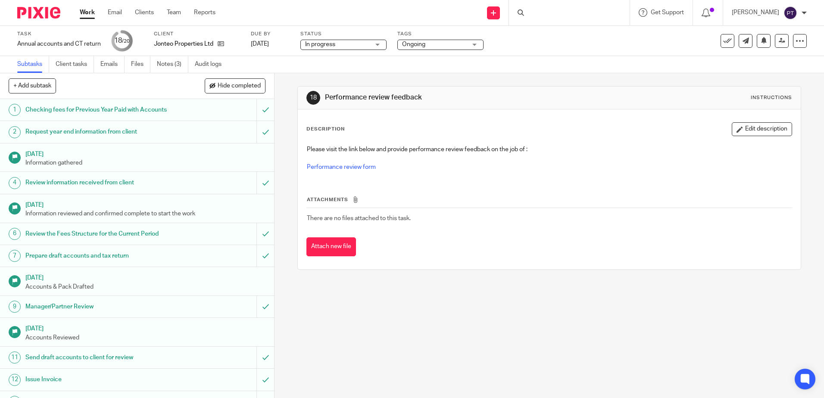
scroll to position [185, 0]
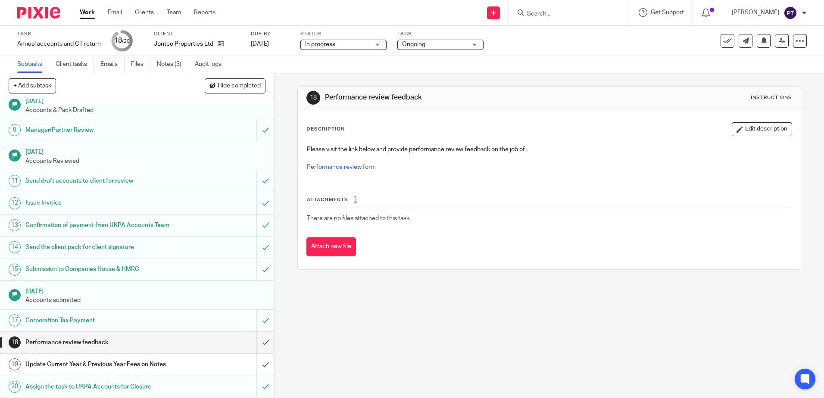
click at [785, 47] on div "See template in use Advanced task editor Copy task Change schedule Delete" at bounding box center [763, 41] width 86 height 14
click at [775, 45] on link at bounding box center [781, 41] width 14 height 14
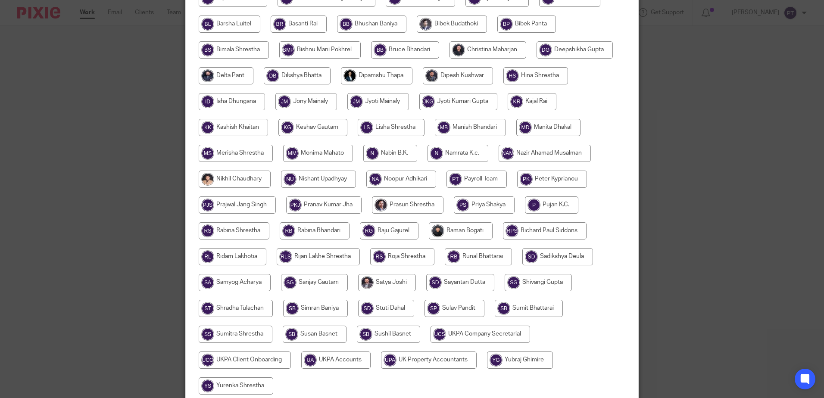
scroll to position [295, 0]
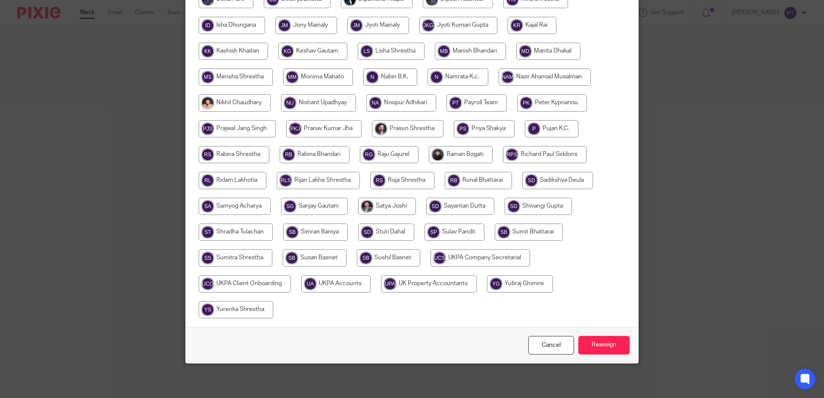
click at [340, 287] on input "radio" at bounding box center [335, 283] width 69 height 17
radio input "true"
click at [588, 341] on input "Reassign" at bounding box center [603, 345] width 51 height 19
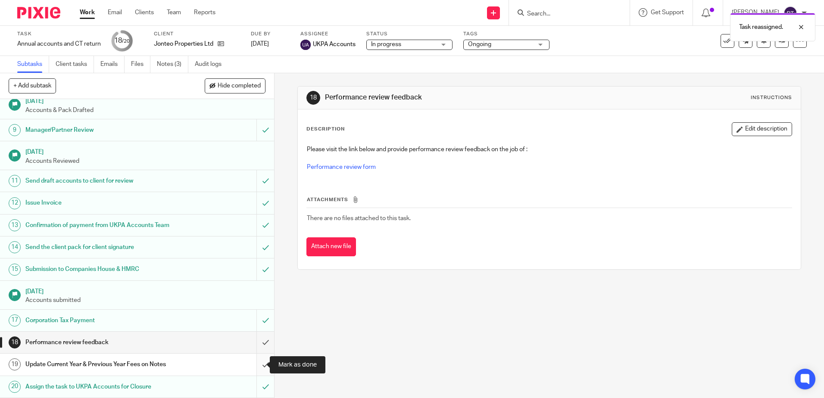
scroll to position [185, 0]
click at [254, 364] on input "submit" at bounding box center [137, 365] width 274 height 22
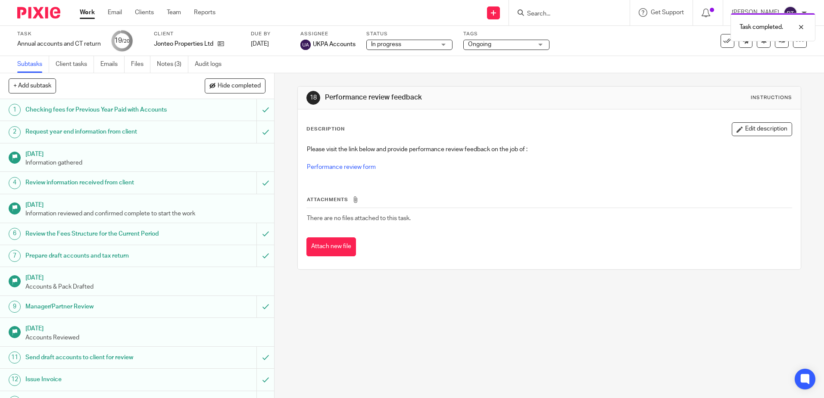
click at [40, 15] on img at bounding box center [38, 13] width 43 height 12
